Goal: Information Seeking & Learning: Compare options

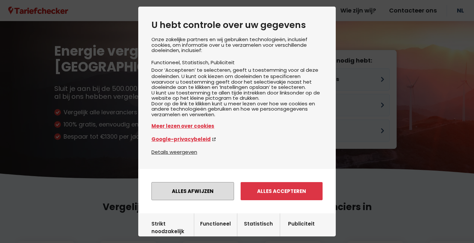
click at [176, 196] on button "Alles afwijzen" at bounding box center [192, 191] width 83 height 18
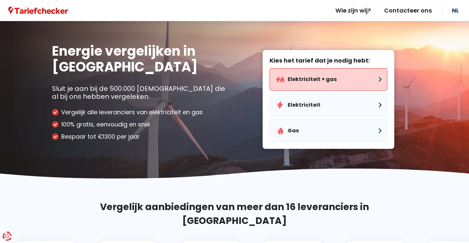
click at [326, 84] on button "Elektriciteit + gas" at bounding box center [328, 79] width 118 height 22
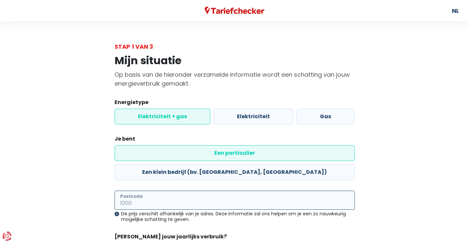
click at [195, 191] on input "Postcode" at bounding box center [235, 200] width 240 height 19
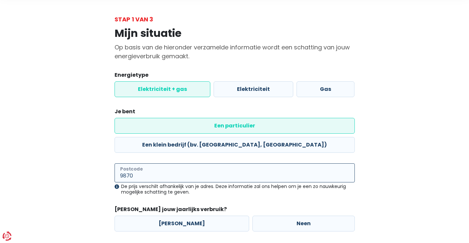
scroll to position [37, 0]
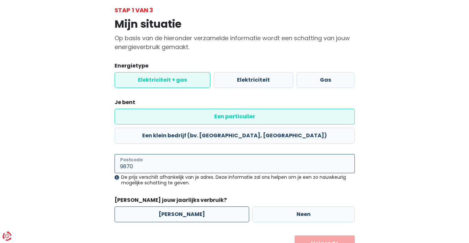
type input "9870"
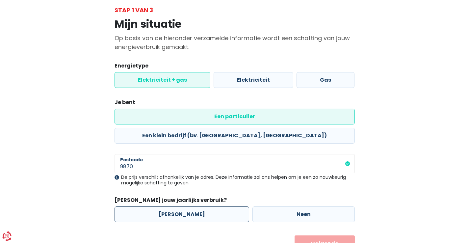
click at [190, 206] on label "[PERSON_NAME]" at bounding box center [182, 214] width 135 height 16
click at [190, 206] on input "[PERSON_NAME]" at bounding box center [182, 214] width 135 height 16
radio input "true"
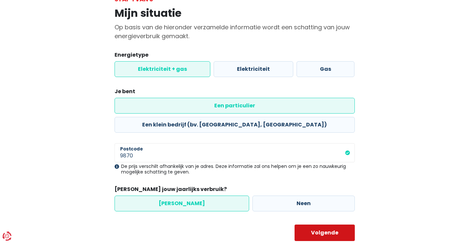
scroll to position [47, 0]
click at [319, 225] on button "Volgende" at bounding box center [325, 233] width 60 height 16
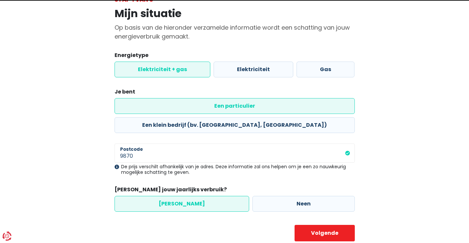
select select
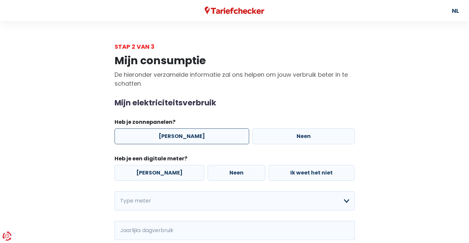
click at [193, 138] on label "[PERSON_NAME]" at bounding box center [182, 136] width 135 height 16
click at [193, 138] on input "[PERSON_NAME]" at bounding box center [182, 136] width 135 height 16
radio input "true"
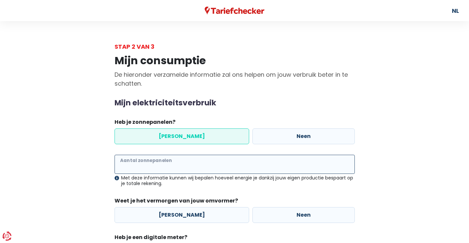
click at [200, 167] on input "Aantal zonnepanelen" at bounding box center [235, 164] width 240 height 19
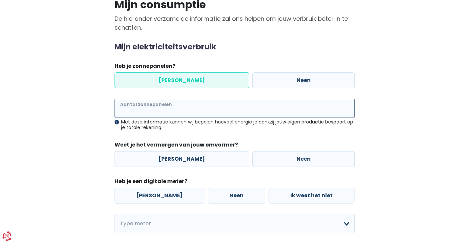
scroll to position [60, 0]
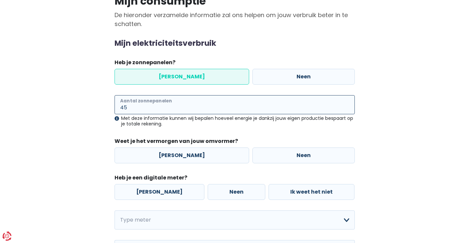
type input "4"
type input "21"
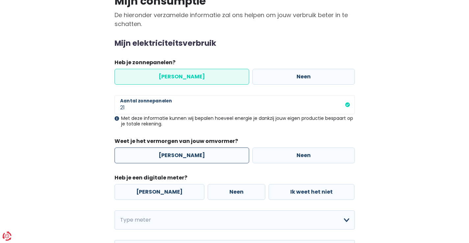
click at [202, 154] on label "[PERSON_NAME]" at bounding box center [182, 155] width 135 height 16
click at [202, 154] on input "[PERSON_NAME]" at bounding box center [182, 155] width 135 height 16
radio input "true"
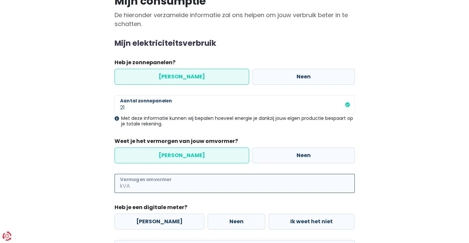
click at [180, 182] on input "Vermogen omvormer" at bounding box center [242, 183] width 223 height 19
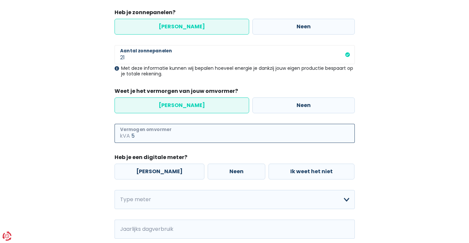
scroll to position [113, 0]
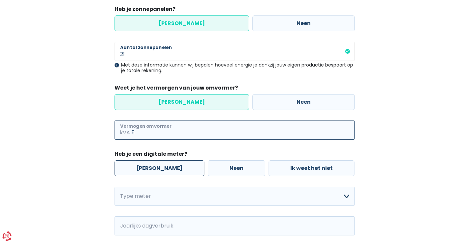
type input "5"
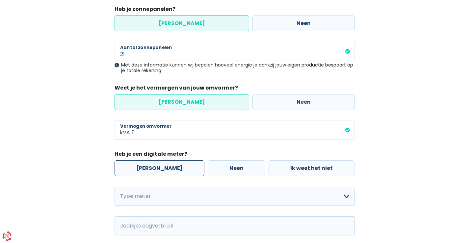
click at [151, 169] on label "[PERSON_NAME]" at bounding box center [160, 168] width 90 height 16
click at [151, 169] on input "[PERSON_NAME]" at bounding box center [160, 168] width 90 height 16
radio input "true"
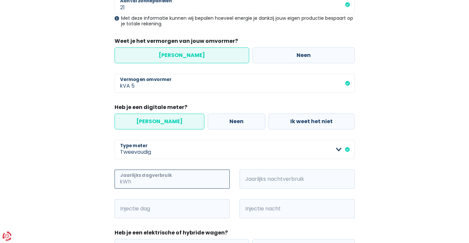
scroll to position [156, 0]
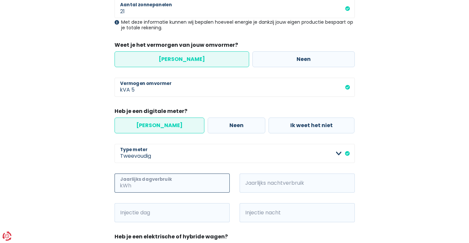
click at [208, 176] on input "Jaarlijks dagverbruik" at bounding box center [181, 182] width 97 height 19
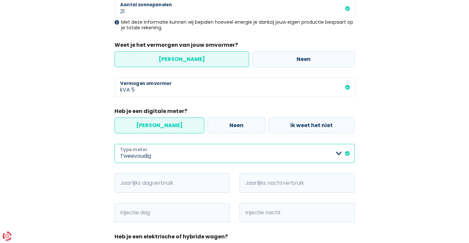
select select "day_single_rate"
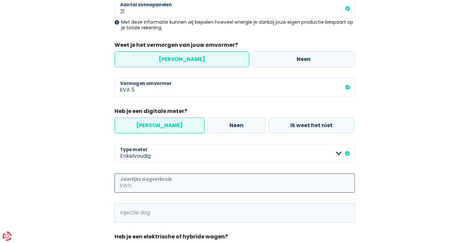
click at [175, 186] on input "Jaarlijks dagverbruik" at bounding box center [244, 182] width 222 height 19
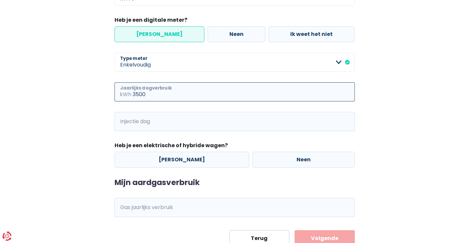
scroll to position [248, 0]
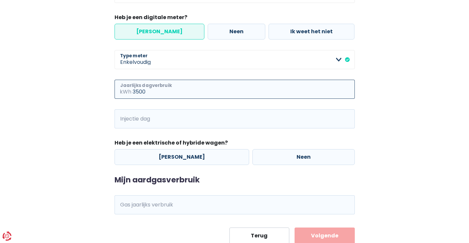
type input "3500"
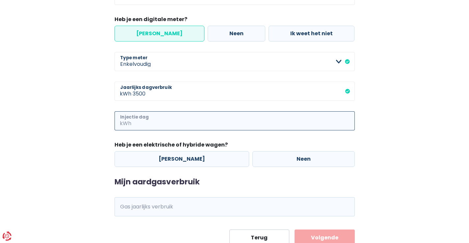
click at [185, 125] on input "Injectie dag" at bounding box center [244, 120] width 222 height 19
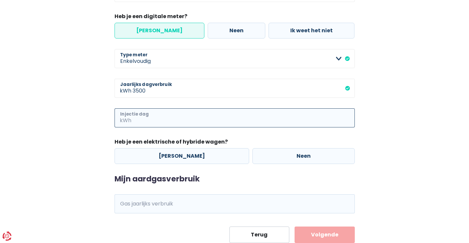
scroll to position [252, 0]
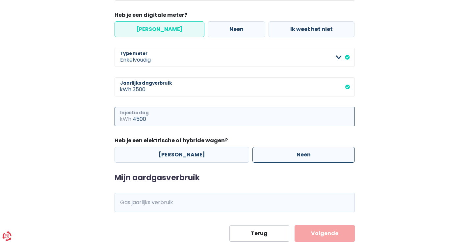
type input "4500"
click at [282, 152] on label "Neen" at bounding box center [303, 155] width 102 height 16
click at [282, 152] on input "Neen" at bounding box center [303, 155] width 102 height 16
radio input "true"
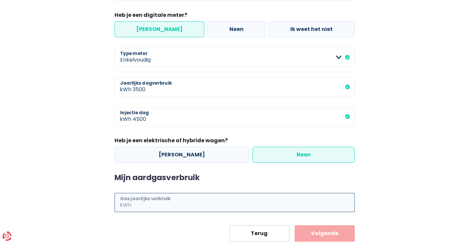
click at [170, 202] on input "Gas jaarlijks verbruik" at bounding box center [244, 202] width 222 height 19
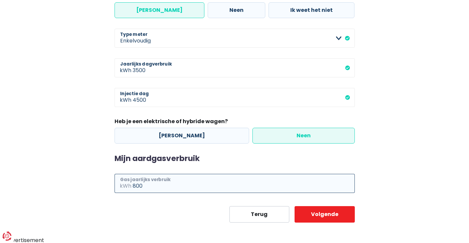
scroll to position [270, 0]
type input "8"
type input "7600"
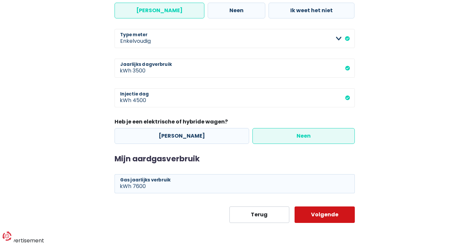
click at [324, 211] on button "Volgende" at bounding box center [325, 214] width 60 height 16
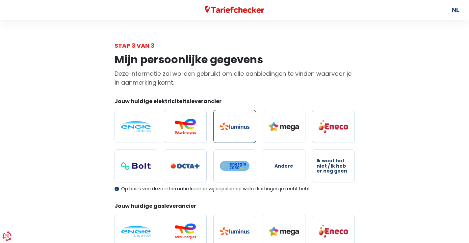
click at [240, 128] on img at bounding box center [235, 126] width 30 height 8
click at [240, 128] on input "radio" at bounding box center [234, 126] width 43 height 33
radio input "true"
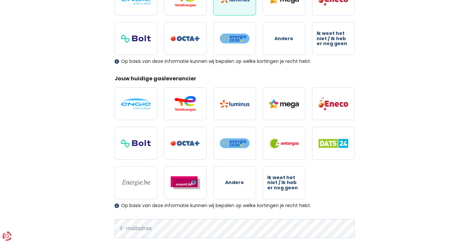
scroll to position [129, 0]
click at [238, 183] on span "Andere" at bounding box center [234, 182] width 19 height 5
click at [238, 183] on input "Andere" at bounding box center [234, 182] width 43 height 33
radio input "true"
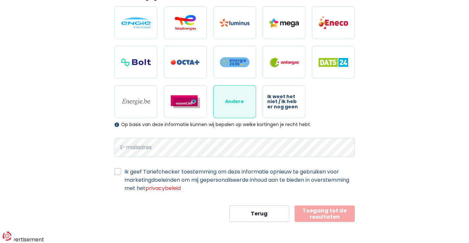
scroll to position [209, 0]
click at [335, 216] on button "Toegang tot de resultaten" at bounding box center [325, 214] width 60 height 16
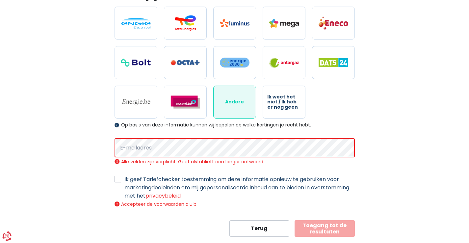
scroll to position [223, 0]
